Goal: Transaction & Acquisition: Purchase product/service

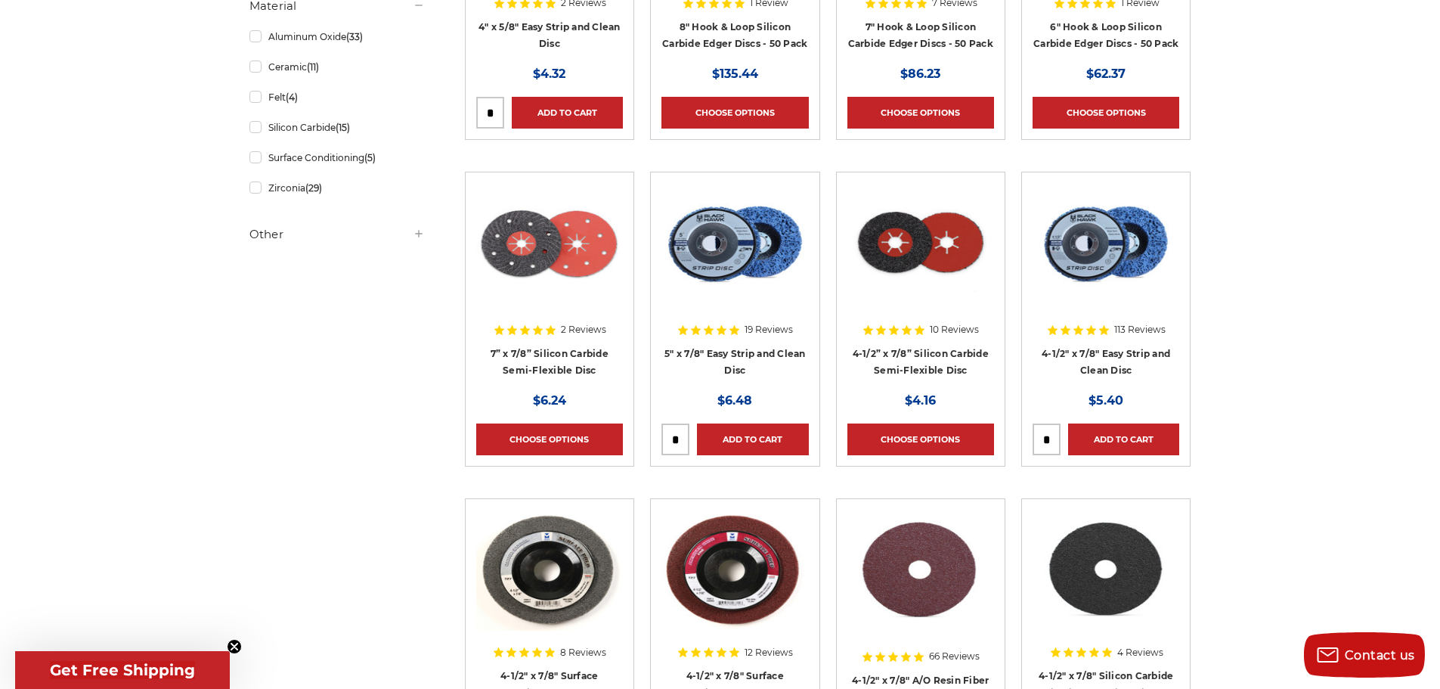
scroll to position [832, 0]
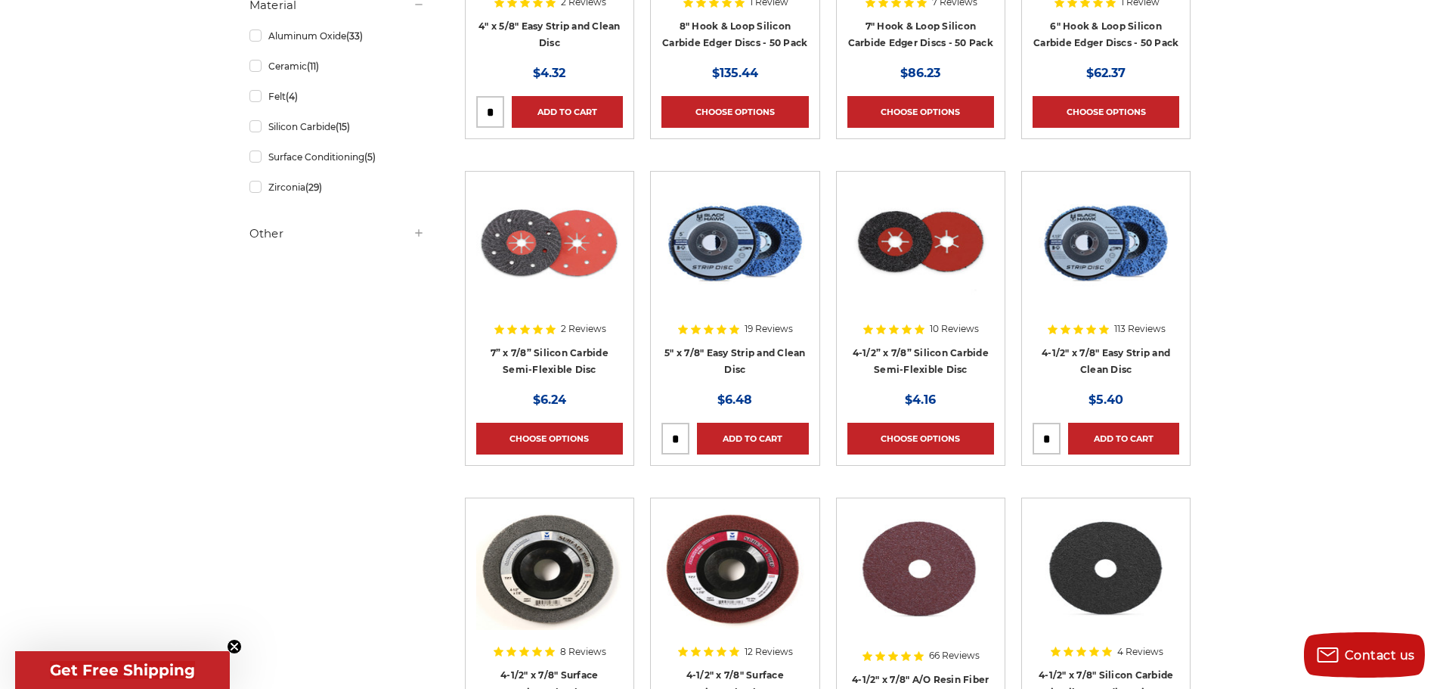
click at [915, 283] on img at bounding box center [921, 242] width 147 height 121
click at [904, 256] on img at bounding box center [921, 242] width 147 height 121
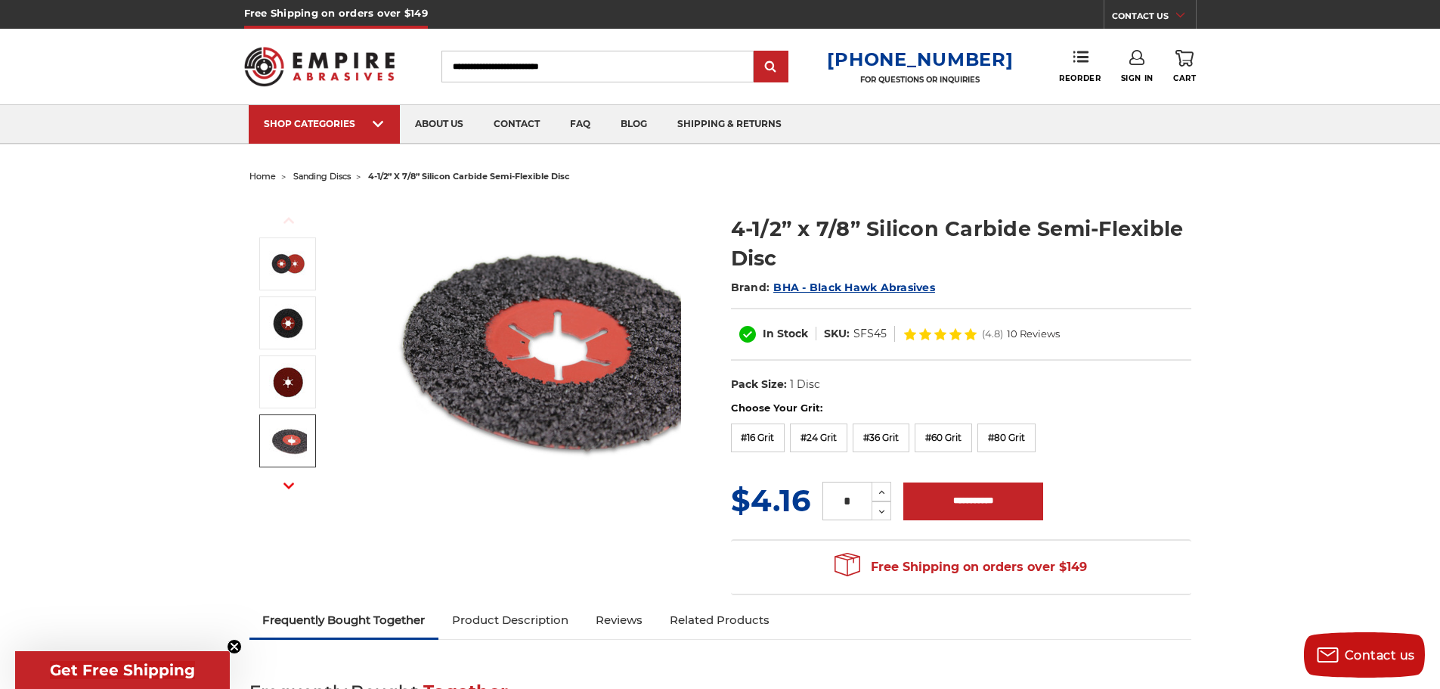
click at [280, 441] on img at bounding box center [288, 441] width 38 height 38
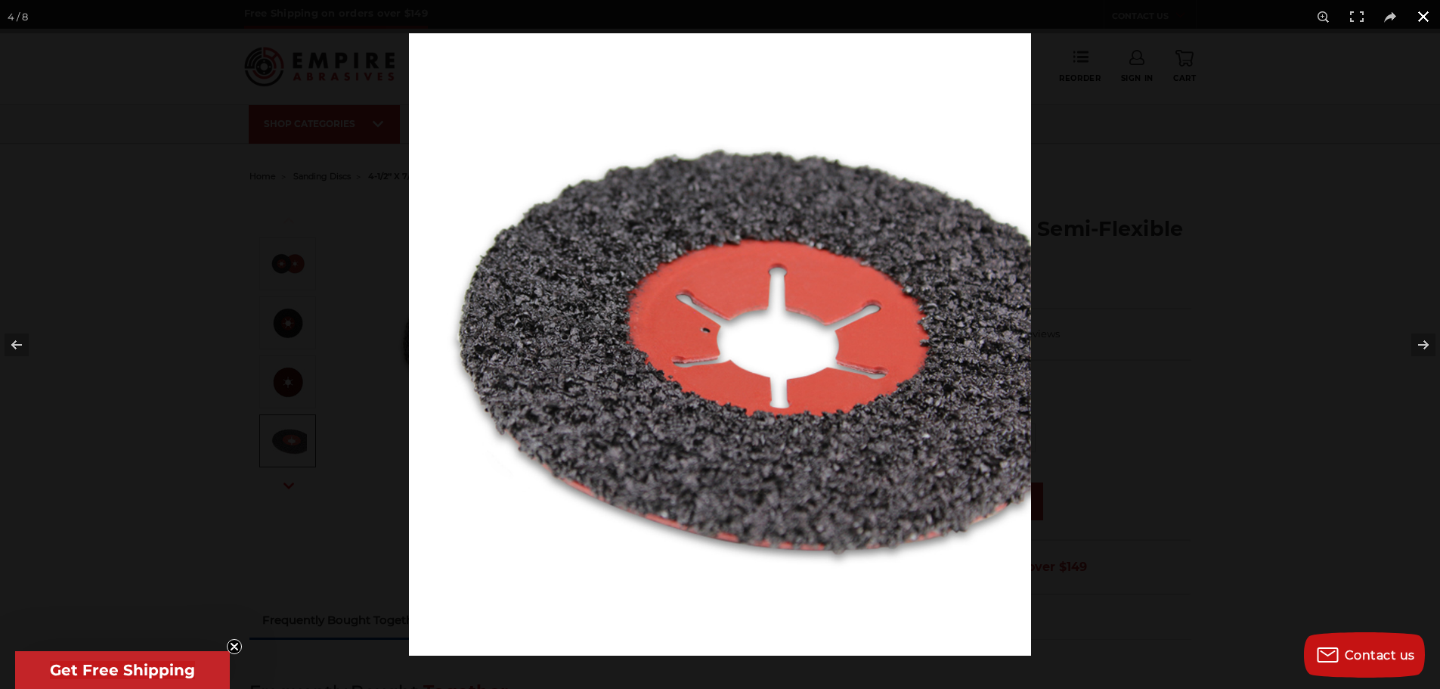
click at [1423, 12] on button at bounding box center [1423, 16] width 33 height 33
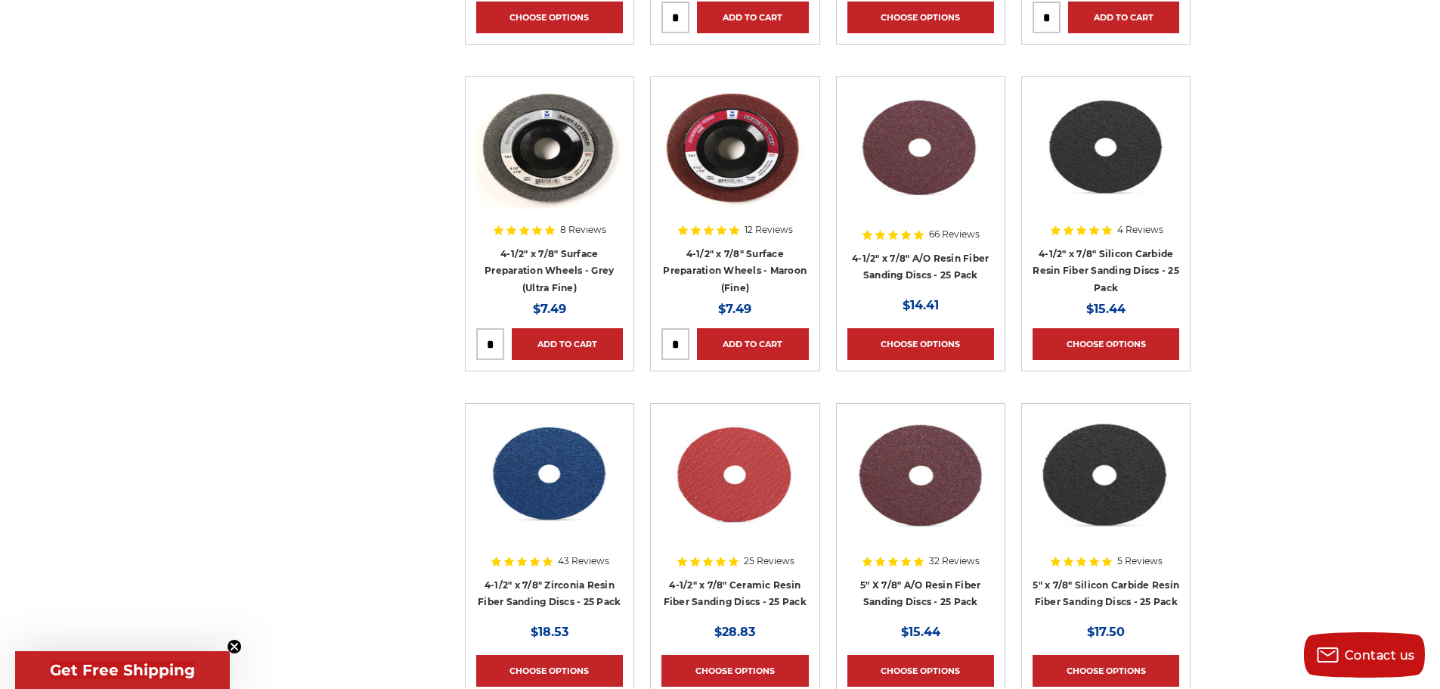
scroll to position [1208, 0]
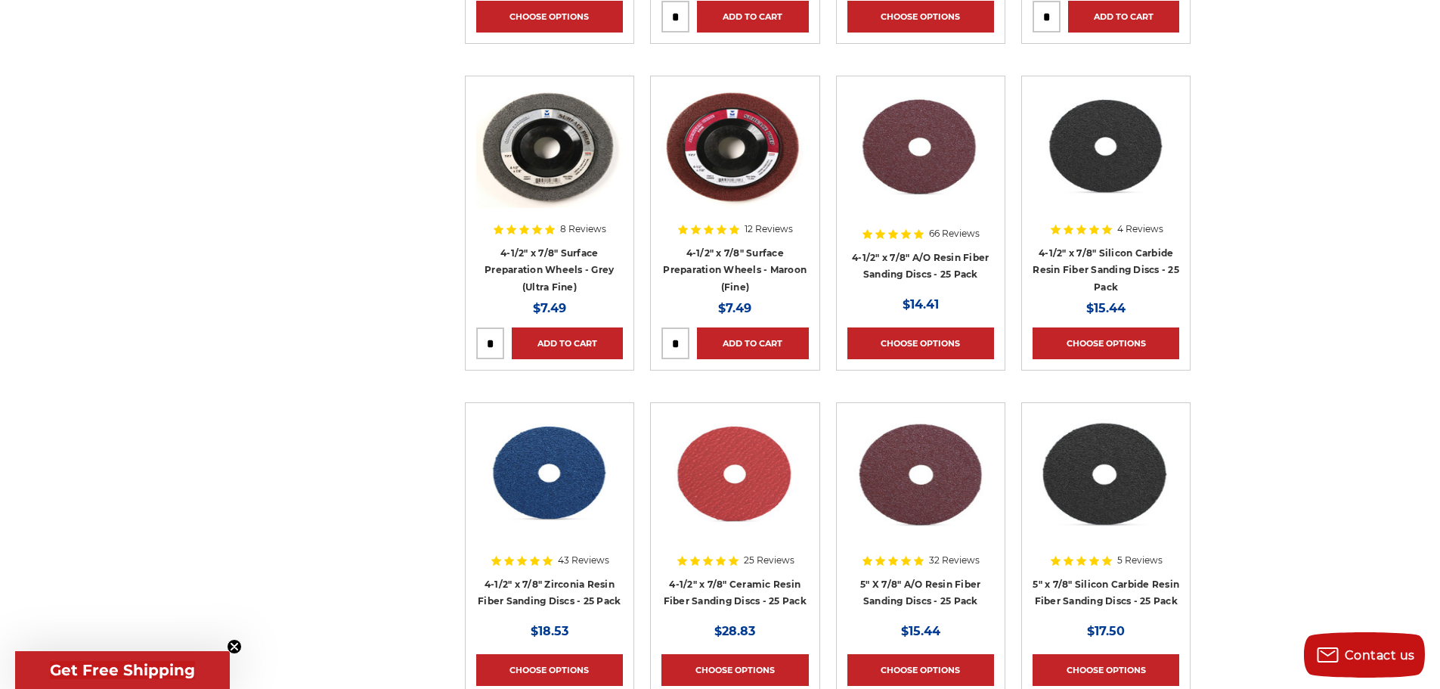
click at [937, 153] on img at bounding box center [921, 147] width 147 height 121
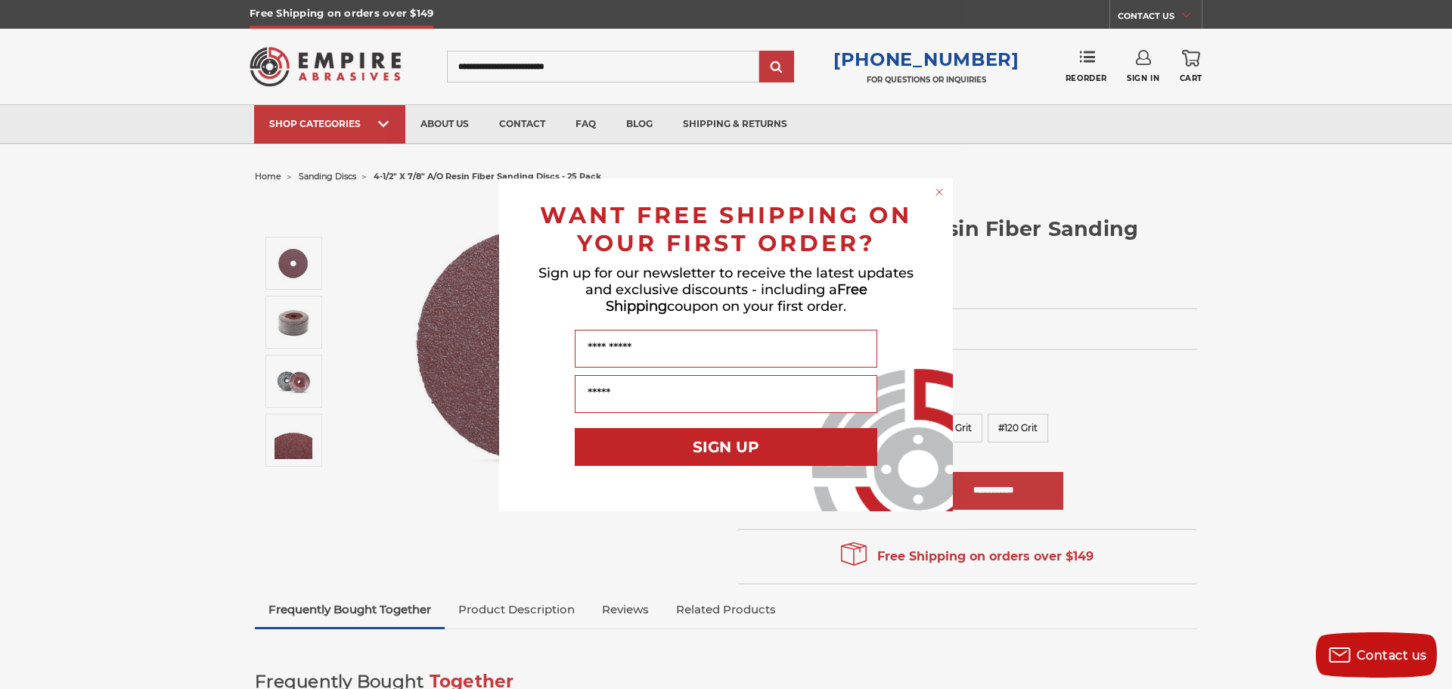
click at [938, 193] on icon "Close dialog" at bounding box center [939, 192] width 6 height 6
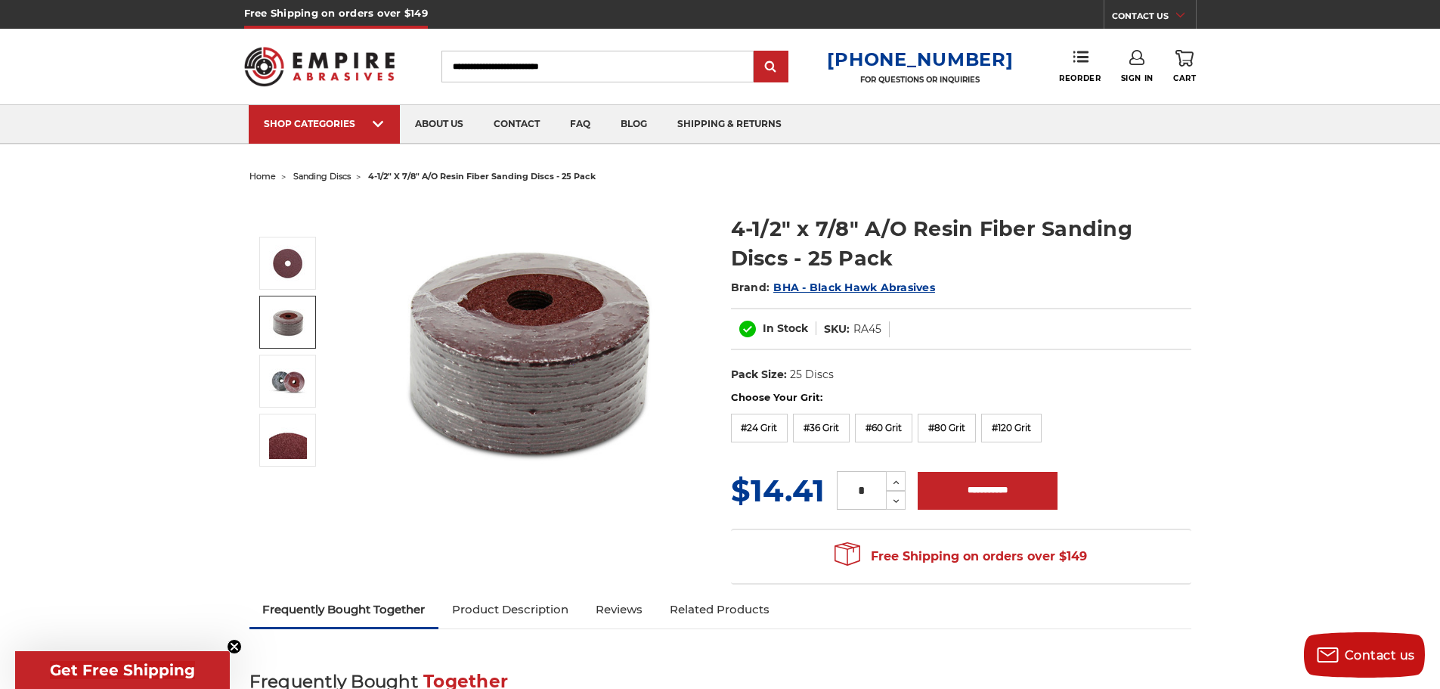
click at [269, 315] on img at bounding box center [288, 322] width 38 height 38
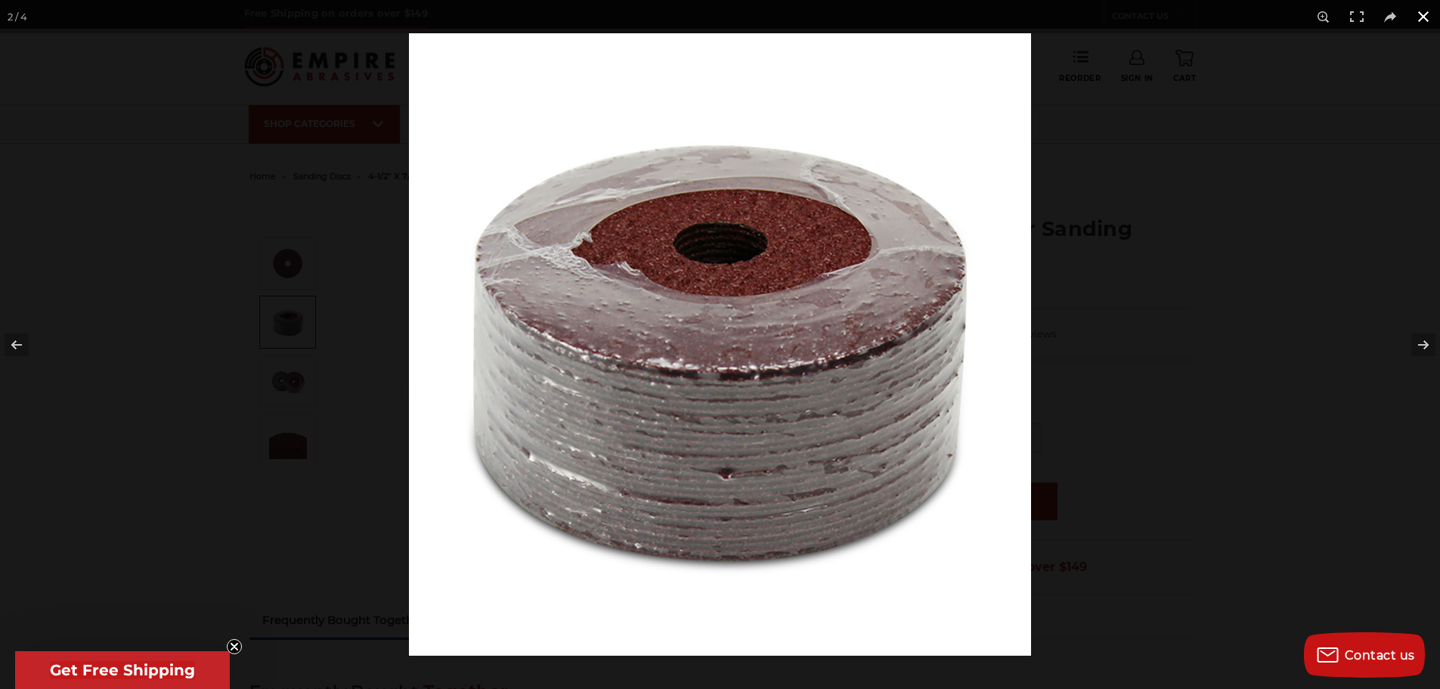
click at [1419, 14] on button at bounding box center [1423, 16] width 33 height 33
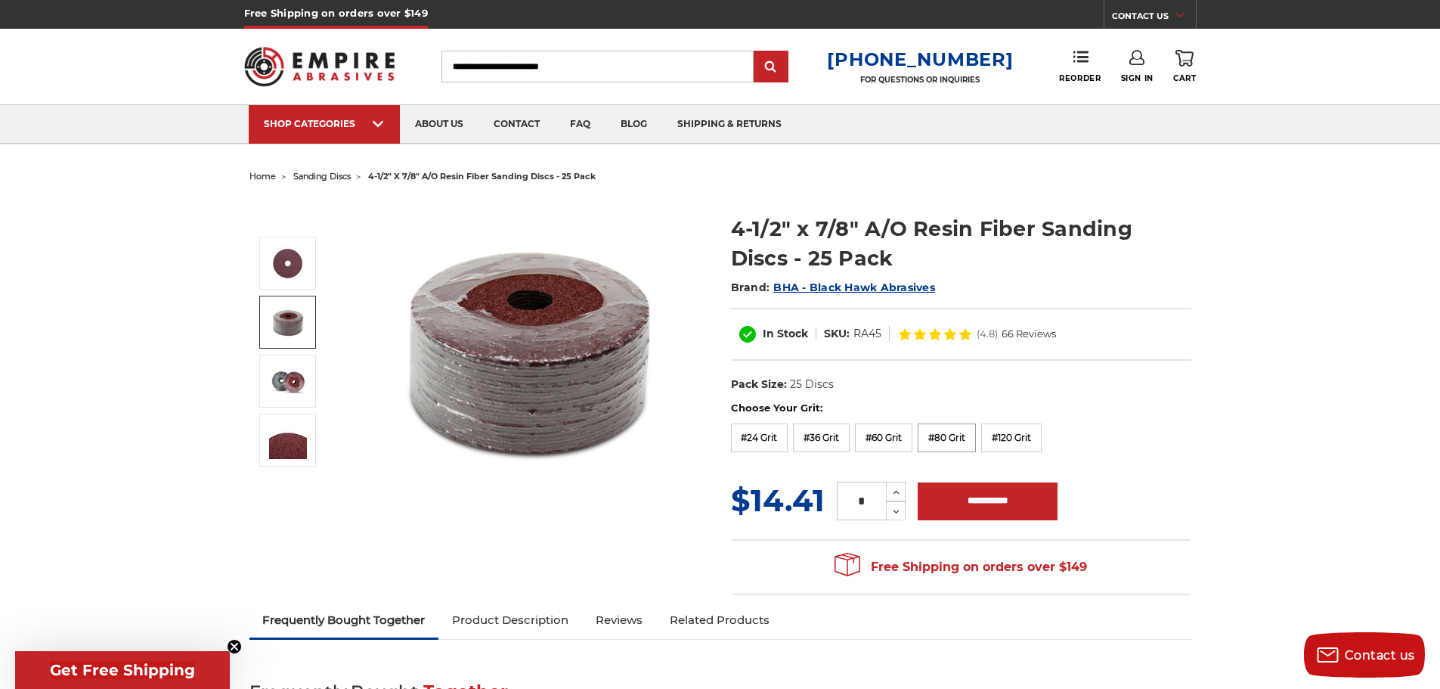
click at [950, 434] on label "#80 Grit" at bounding box center [947, 437] width 58 height 29
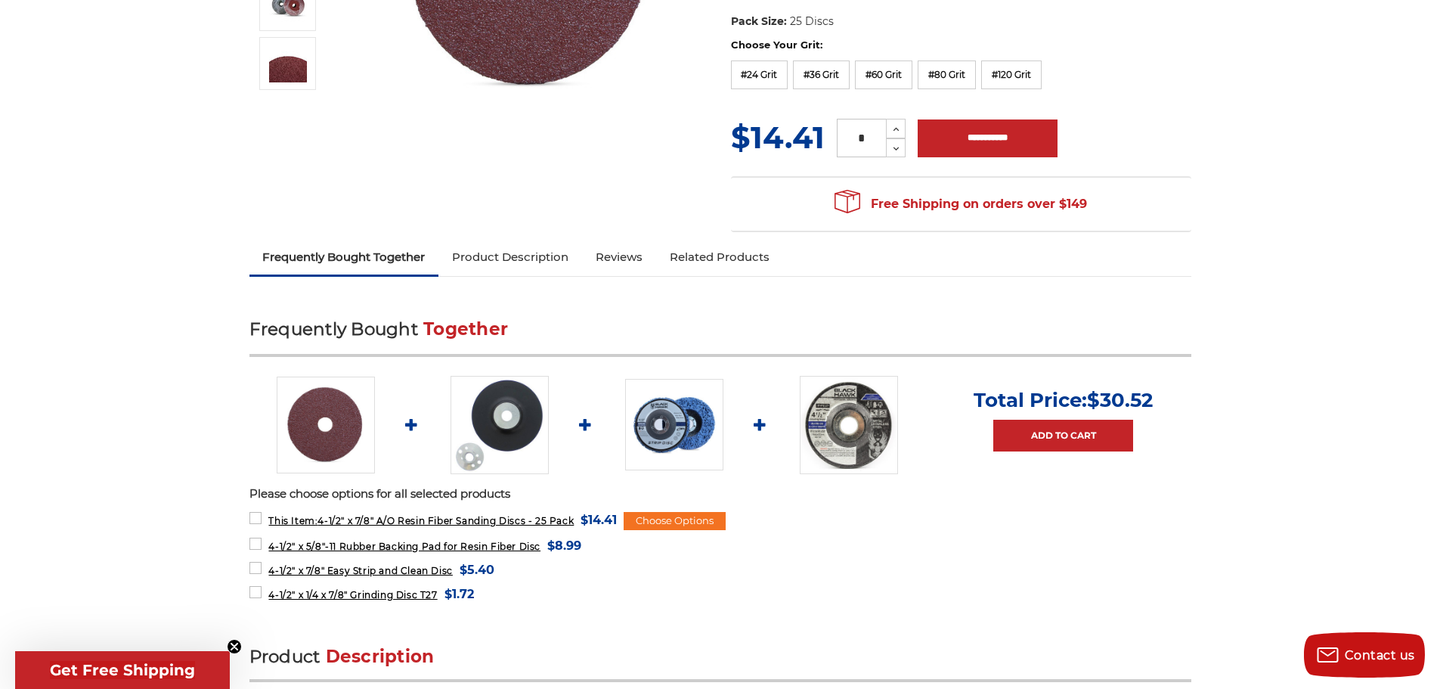
scroll to position [378, 0]
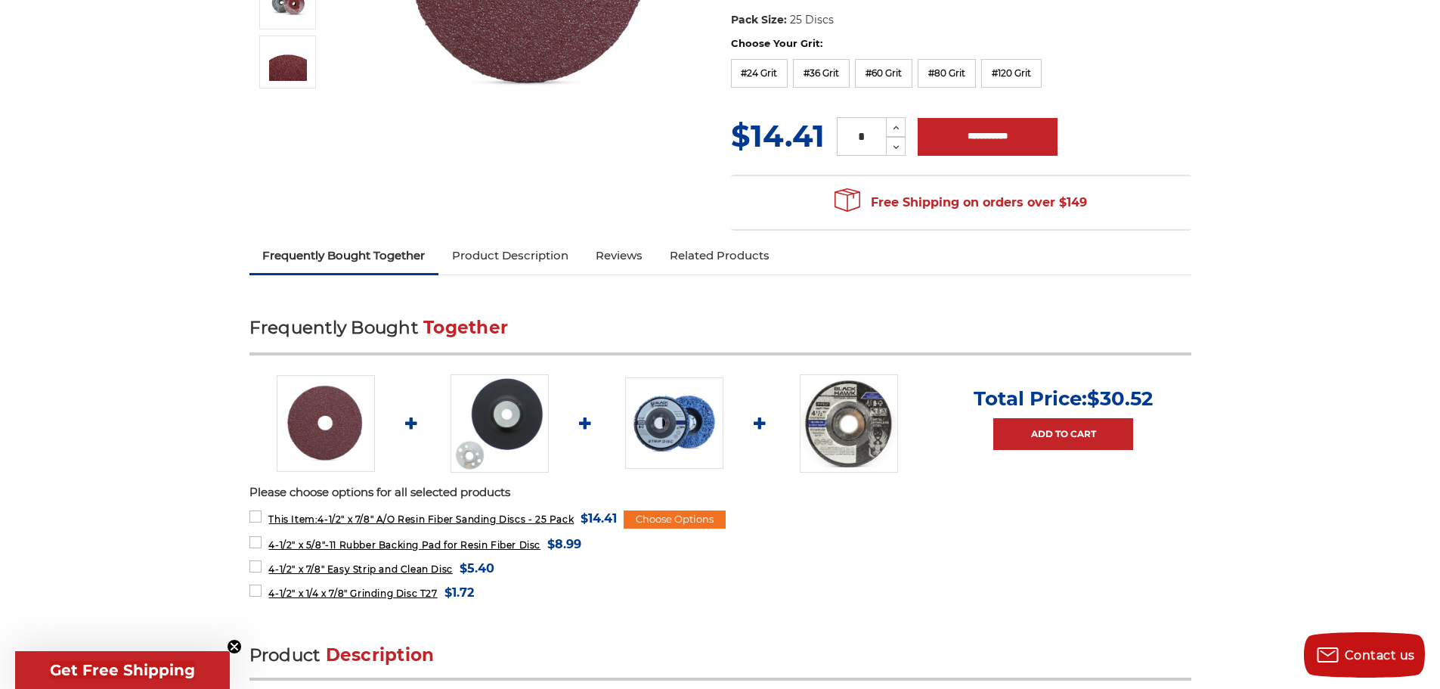
click at [876, 418] on img at bounding box center [849, 423] width 98 height 98
